Goal: Task Accomplishment & Management: Manage account settings

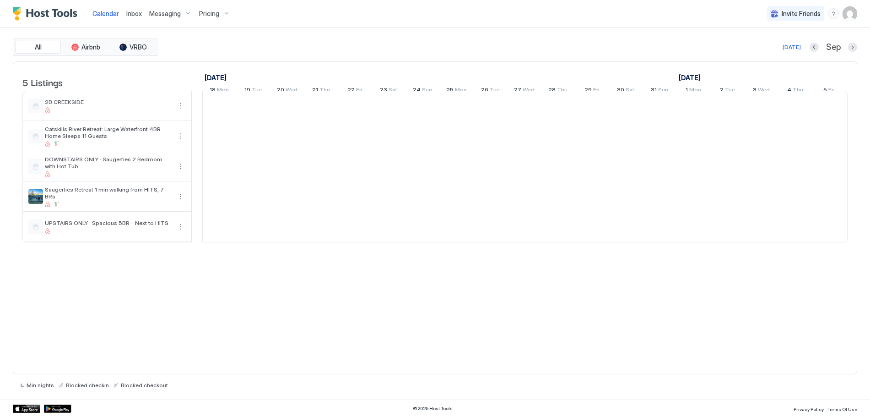
scroll to position [0, 509]
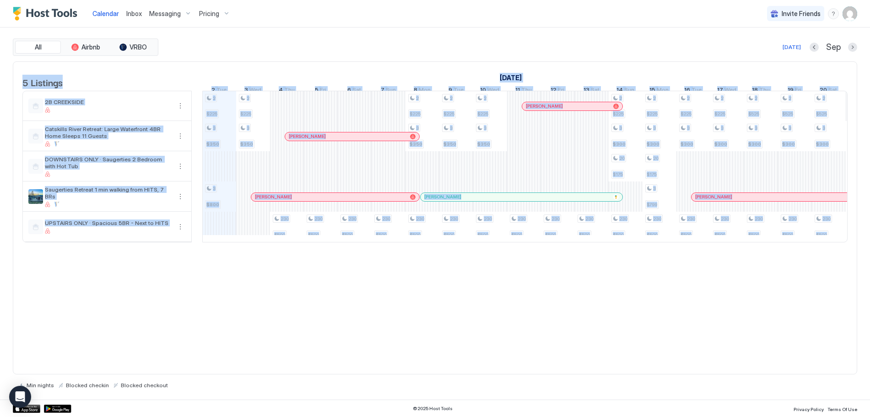
drag, startPoint x: 459, startPoint y: 256, endPoint x: 472, endPoint y: 254, distance: 12.9
click at [472, 252] on div "5 Listings [DATE] [DATE] [DATE] 18 Mon 19 Tue 20 Wed 21 Thu 22 Fri 23 Sat 24 Su…" at bounding box center [435, 157] width 844 height 190
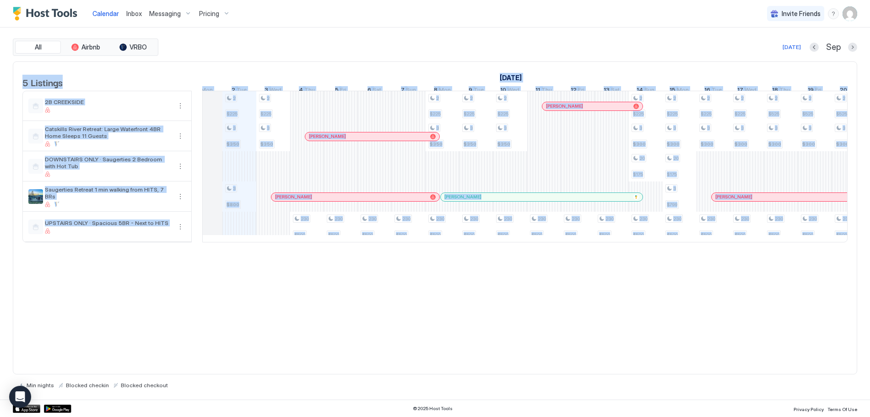
scroll to position [0, 463]
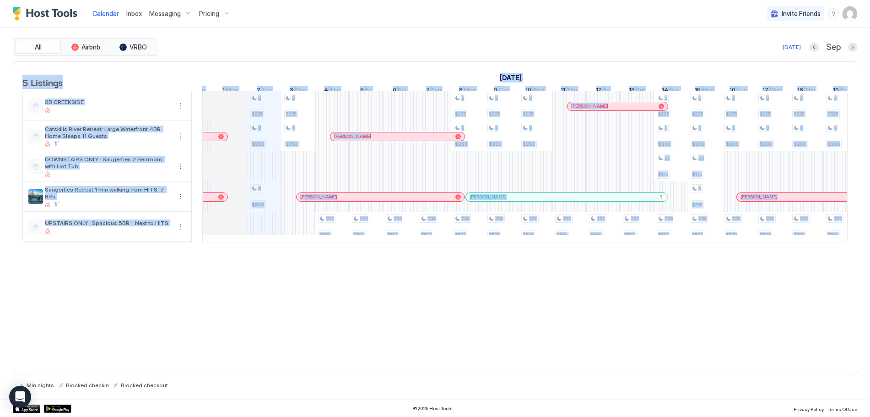
click at [857, 16] on img "User profile" at bounding box center [850, 13] width 15 height 15
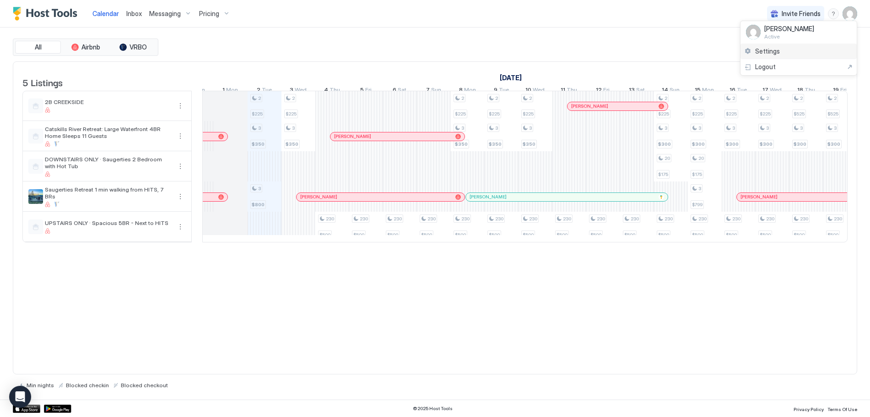
click at [787, 48] on div "Settings" at bounding box center [799, 51] width 116 height 16
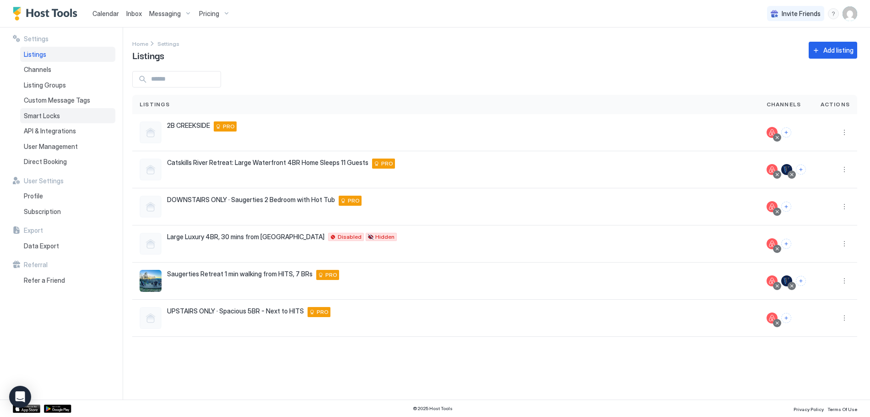
click at [76, 108] on div "Smart Locks" at bounding box center [67, 116] width 95 height 16
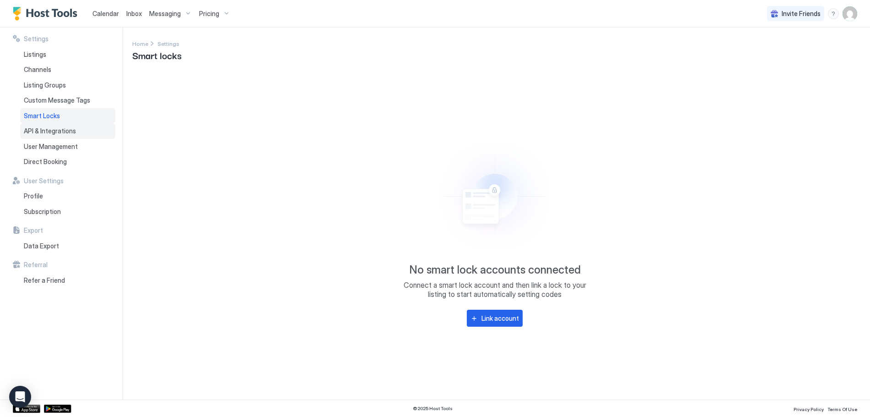
click at [76, 129] on div "API & Integrations" at bounding box center [67, 131] width 95 height 16
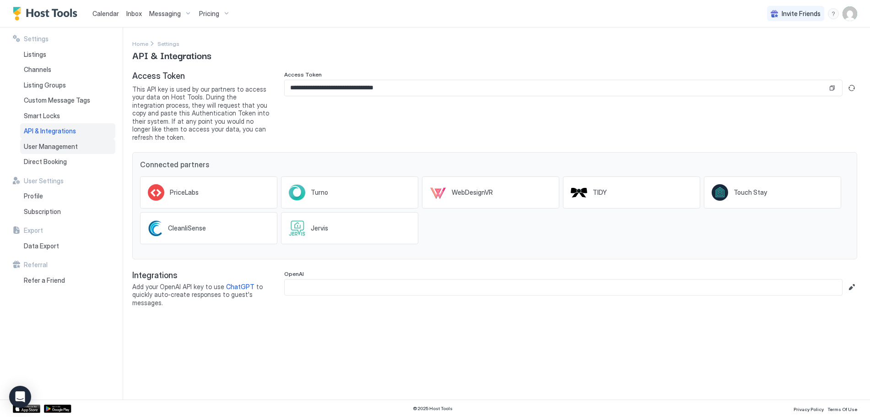
click at [77, 151] on div "User Management" at bounding box center [67, 147] width 95 height 16
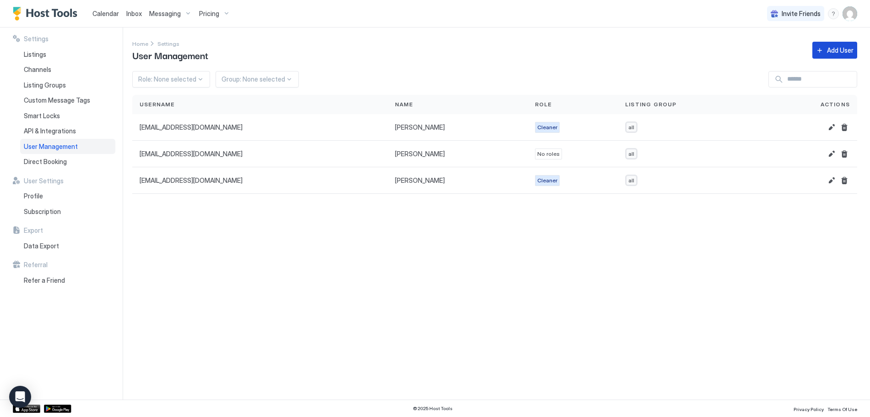
click at [826, 49] on button "Add User" at bounding box center [834, 50] width 45 height 17
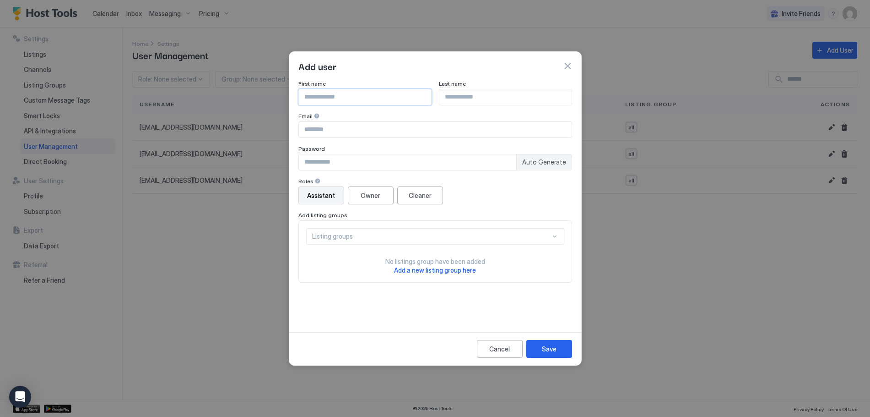
click at [385, 101] on input "Input Field" at bounding box center [365, 97] width 132 height 16
type input "******"
type input "*"
type input "**********"
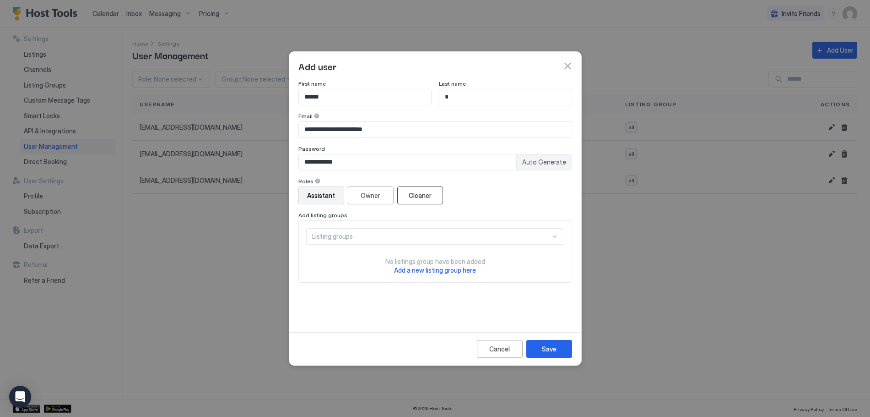
click at [410, 191] on div "Cleaner" at bounding box center [420, 195] width 23 height 10
click at [521, 234] on div "Listing groups" at bounding box center [431, 236] width 238 height 8
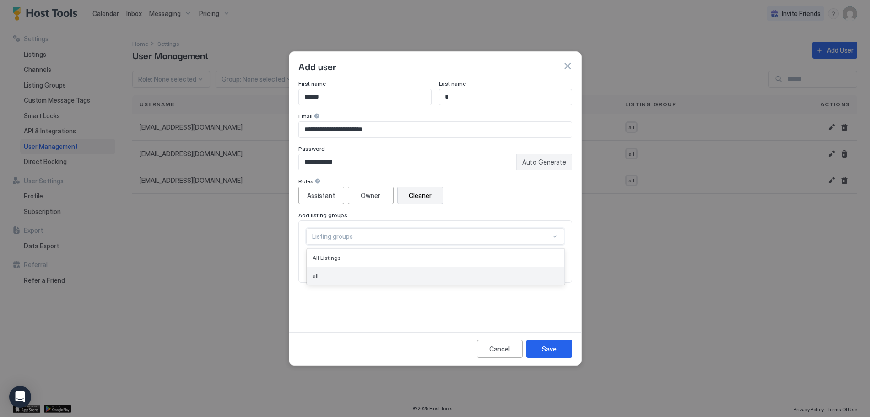
click at [433, 270] on div "all" at bounding box center [435, 275] width 257 height 18
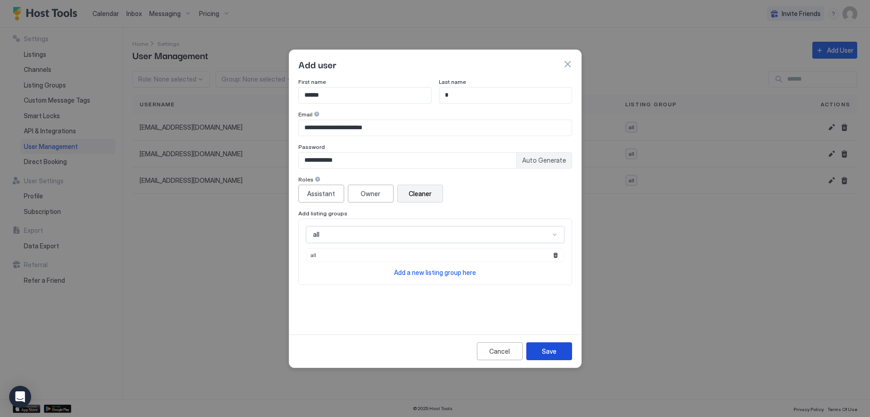
click at [556, 344] on button "Save" at bounding box center [549, 351] width 46 height 18
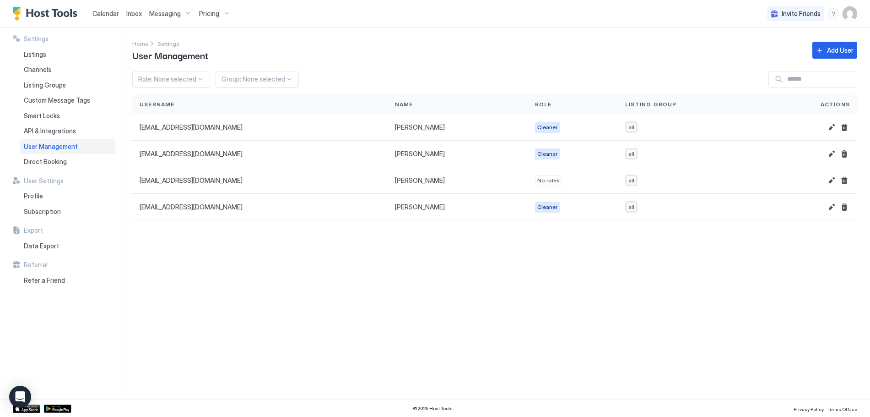
click at [134, 272] on div "Settings Home Settings User Management Add User Role: None selected Group: None…" at bounding box center [501, 213] width 738 height 372
